Goal: Task Accomplishment & Management: Complete application form

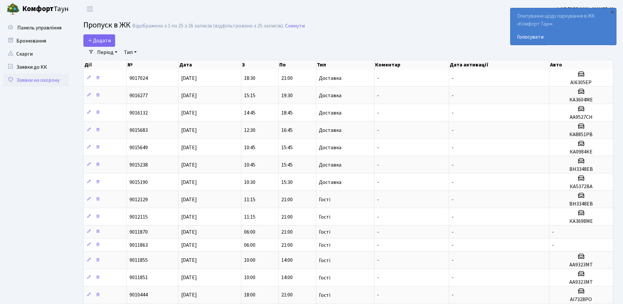
select select "25"
click at [98, 44] on link "Додати" at bounding box center [99, 40] width 32 height 12
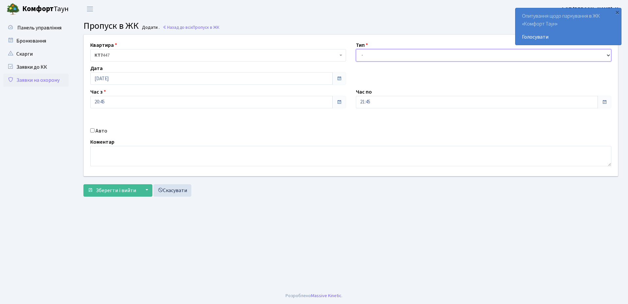
click at [367, 55] on select "- Доставка Таксі Гості Сервіс" at bounding box center [484, 55] width 256 height 12
select select "3"
click at [356, 49] on select "- Доставка Таксі Гості Сервіс" at bounding box center [484, 55] width 256 height 12
click at [375, 100] on input "21:45" at bounding box center [477, 102] width 242 height 12
click at [374, 178] on icon at bounding box center [374, 176] width 18 height 18
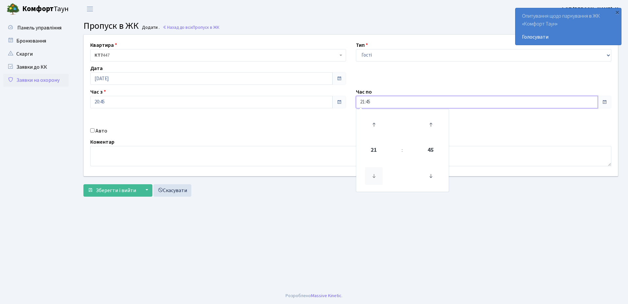
type input "20:45"
click at [160, 106] on input "20:45" at bounding box center [211, 102] width 242 height 12
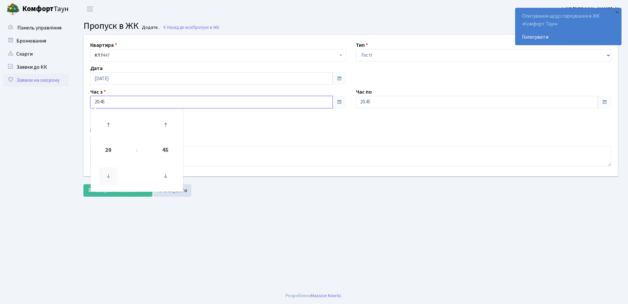
click at [111, 177] on icon at bounding box center [108, 176] width 18 height 18
click at [110, 177] on icon at bounding box center [108, 176] width 18 height 18
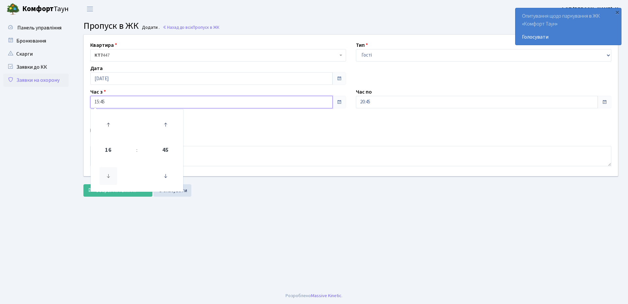
click at [110, 177] on icon at bounding box center [108, 176] width 18 height 18
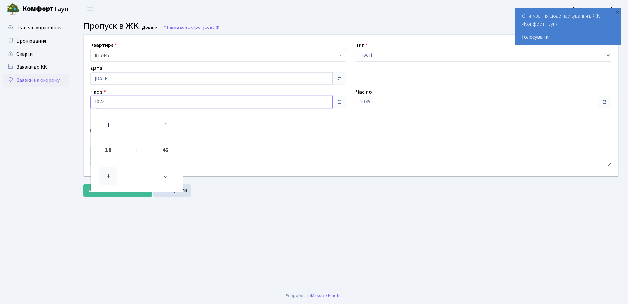
click at [110, 177] on icon at bounding box center [108, 176] width 18 height 18
click at [110, 127] on icon at bounding box center [108, 125] width 18 height 18
click at [106, 175] on icon at bounding box center [108, 176] width 18 height 18
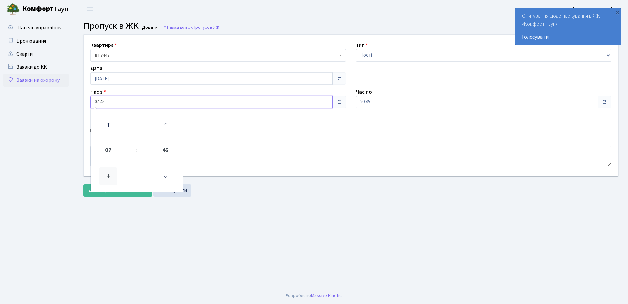
click at [106, 175] on icon at bounding box center [108, 176] width 18 height 18
click at [166, 178] on icon at bounding box center [166, 176] width 18 height 18
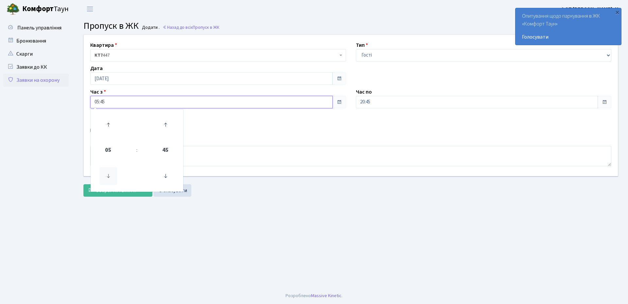
click at [112, 178] on icon at bounding box center [108, 176] width 18 height 18
click at [110, 126] on icon at bounding box center [108, 125] width 18 height 18
click at [109, 126] on icon at bounding box center [108, 125] width 18 height 18
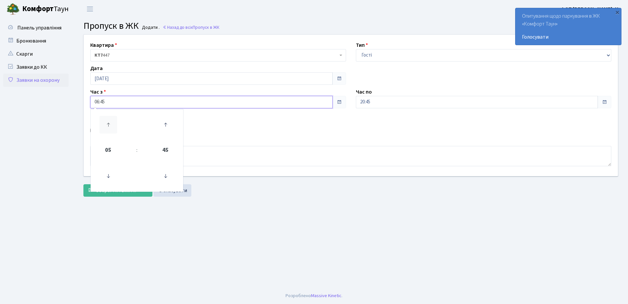
click at [109, 126] on icon at bounding box center [108, 125] width 18 height 18
click at [167, 124] on icon at bounding box center [166, 125] width 18 height 18
click at [110, 172] on icon at bounding box center [108, 176] width 18 height 18
type input "07:00"
click at [292, 132] on div "Авто" at bounding box center [217, 131] width 265 height 8
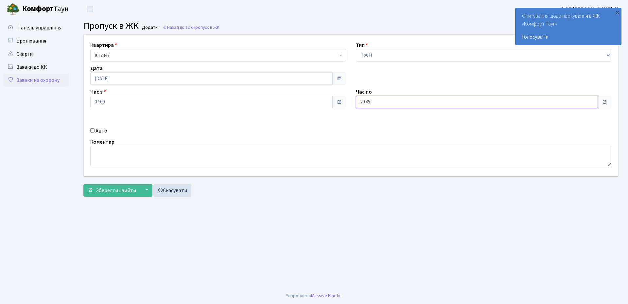
click at [370, 101] on input "20:45" at bounding box center [477, 102] width 242 height 12
click at [375, 178] on icon at bounding box center [374, 176] width 18 height 18
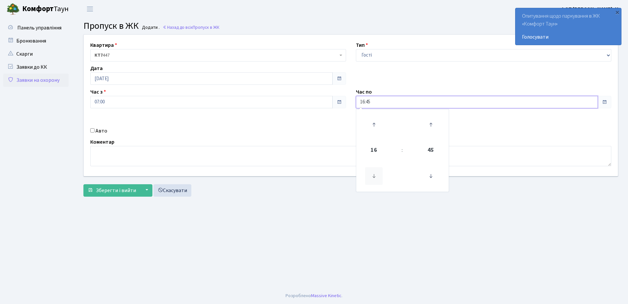
click at [375, 178] on icon at bounding box center [374, 176] width 18 height 18
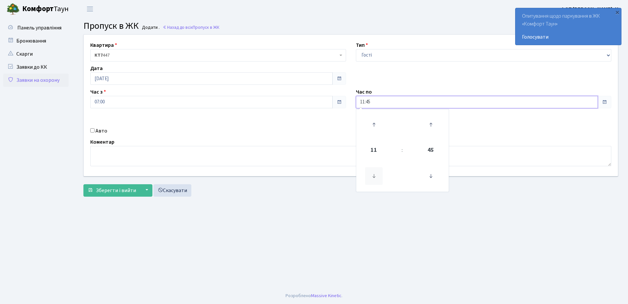
click at [375, 178] on icon at bounding box center [374, 176] width 18 height 18
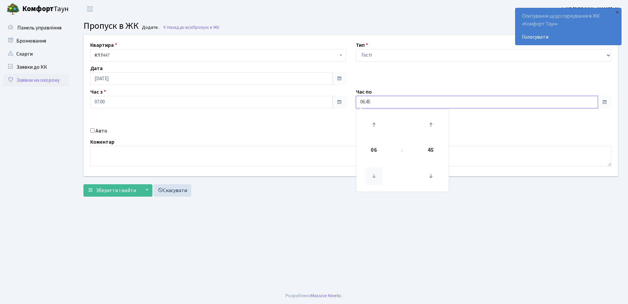
click at [375, 178] on icon at bounding box center [374, 176] width 18 height 18
click at [374, 178] on icon at bounding box center [374, 176] width 18 height 18
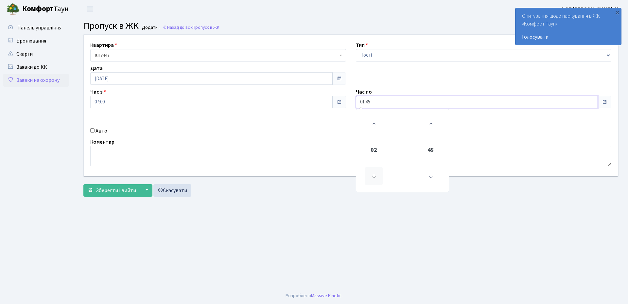
click at [374, 178] on icon at bounding box center [374, 176] width 18 height 18
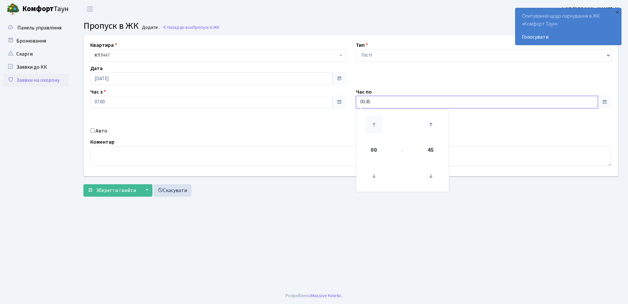
click at [371, 120] on icon at bounding box center [374, 125] width 18 height 18
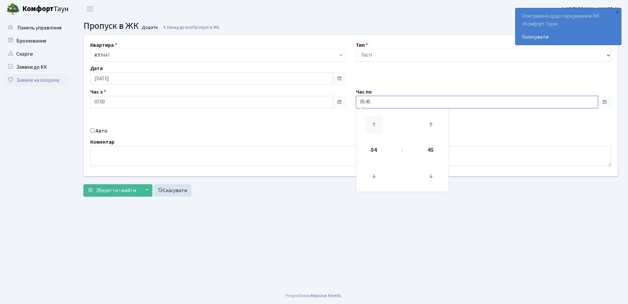
click at [371, 120] on icon at bounding box center [374, 125] width 18 height 18
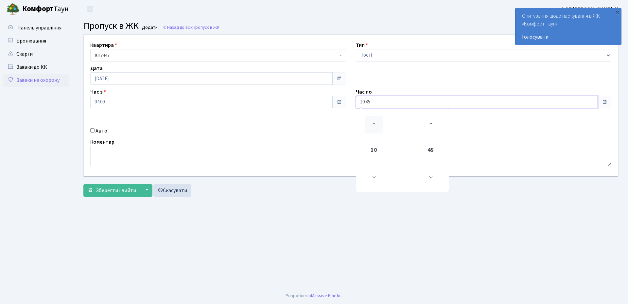
click at [371, 120] on icon at bounding box center [374, 125] width 18 height 18
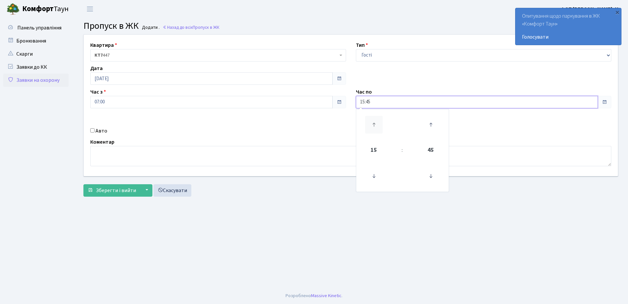
click at [371, 120] on icon at bounding box center [374, 125] width 18 height 18
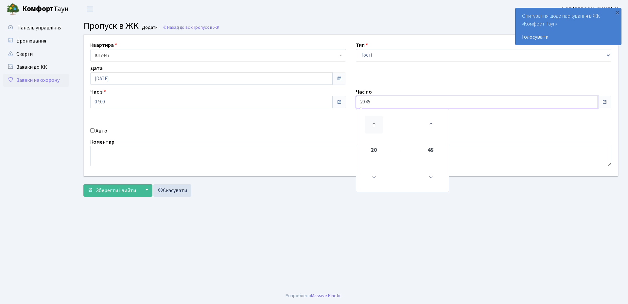
click at [371, 120] on icon at bounding box center [374, 125] width 18 height 18
click at [427, 174] on icon at bounding box center [431, 176] width 18 height 18
click at [371, 129] on icon at bounding box center [374, 125] width 18 height 18
click at [434, 178] on icon at bounding box center [431, 176] width 18 height 18
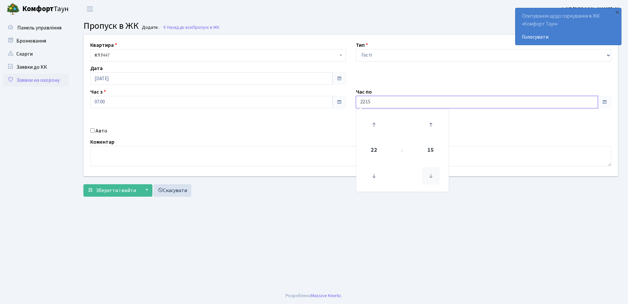
type input "22:00"
click at [286, 121] on div "Квартира <b>КТ7</b>&nbsp;&nbsp;&nbsp;447 КТ7 447 Тип - Доставка Таксі Гості Сер…" at bounding box center [351, 105] width 544 height 141
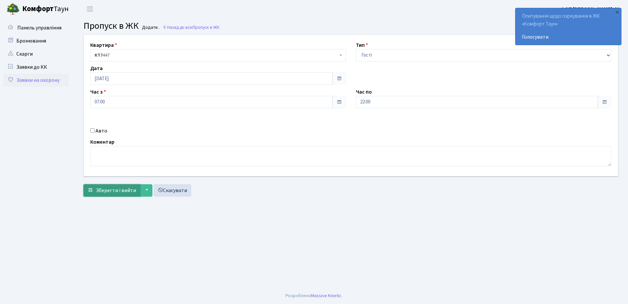
click at [115, 191] on span "Зберегти і вийти" at bounding box center [116, 190] width 40 height 7
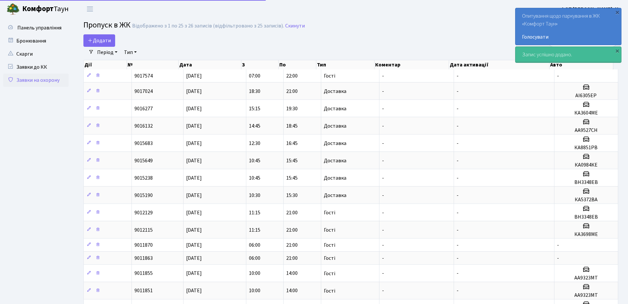
select select "25"
